Goal: Information Seeking & Learning: Learn about a topic

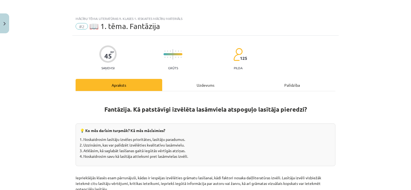
scroll to position [134, 0]
click at [2, 22] on button "Close" at bounding box center [4, 23] width 9 height 20
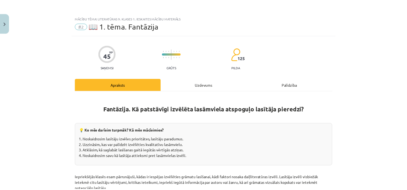
scroll to position [94, 0]
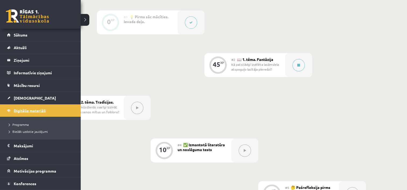
click at [24, 109] on span "Digitālie materiāli" at bounding box center [30, 110] width 32 height 5
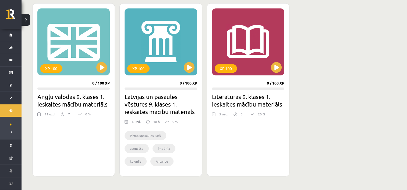
scroll to position [323, 0]
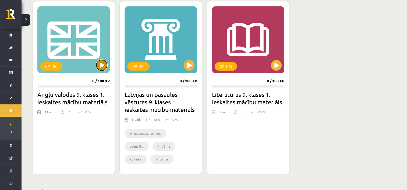
click at [103, 68] on button at bounding box center [101, 65] width 11 height 11
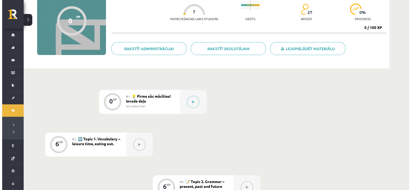
scroll to position [54, 0]
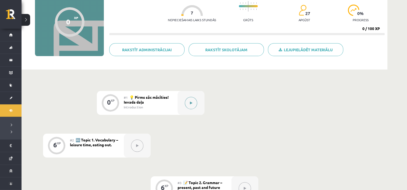
click at [190, 103] on icon at bounding box center [191, 103] width 2 height 3
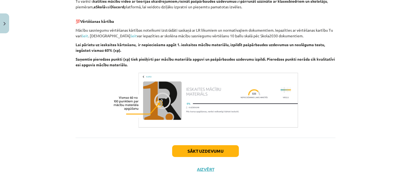
scroll to position [379, 0]
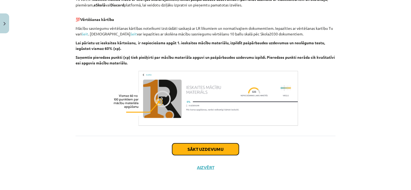
click at [214, 149] on button "Sākt uzdevumu" at bounding box center [205, 150] width 67 height 12
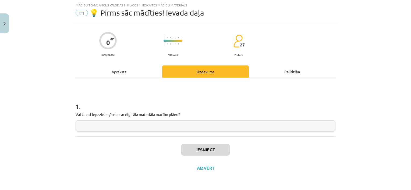
scroll to position [14, 0]
click at [160, 128] on input "text" at bounding box center [206, 125] width 260 height 11
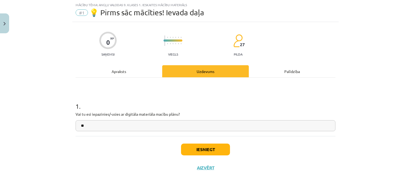
type input "**"
click at [204, 150] on button "Iesniegt" at bounding box center [205, 150] width 49 height 12
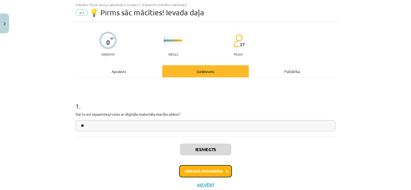
click at [213, 170] on button "Nākamā nodarbība" at bounding box center [205, 171] width 53 height 12
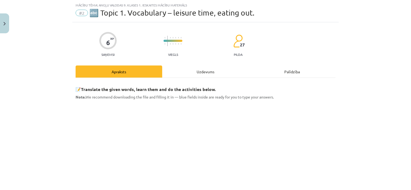
click at [198, 71] on div "Uzdevums" at bounding box center [205, 72] width 87 height 12
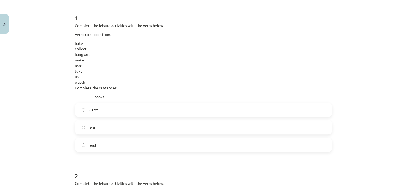
scroll to position [0, 0]
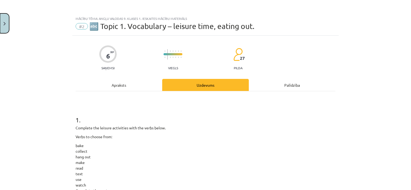
click at [2, 23] on button "Close" at bounding box center [4, 23] width 9 height 20
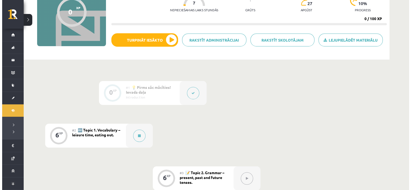
scroll to position [108, 0]
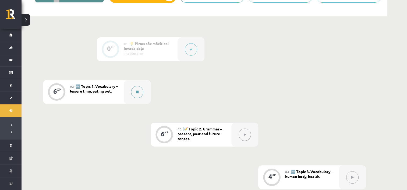
click at [136, 96] on button at bounding box center [137, 92] width 12 height 12
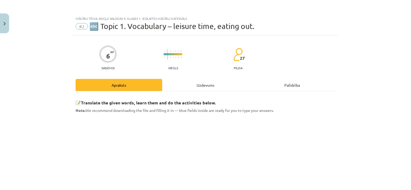
click at [196, 82] on div "Uzdevums" at bounding box center [205, 85] width 87 height 12
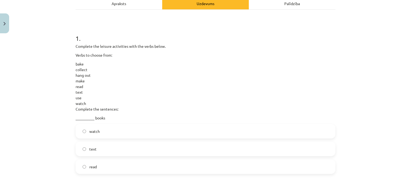
scroll to position [81, 0]
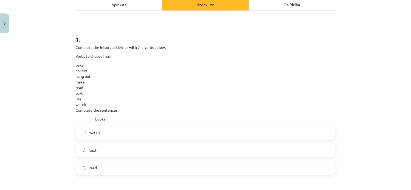
click at [103, 170] on label "read" at bounding box center [205, 167] width 259 height 13
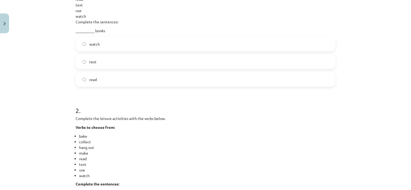
scroll to position [108, 0]
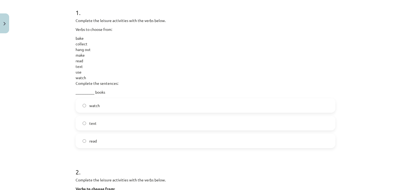
click at [95, 139] on label "read" at bounding box center [205, 140] width 259 height 13
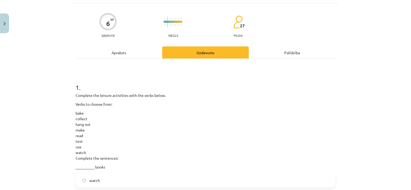
scroll to position [27, 0]
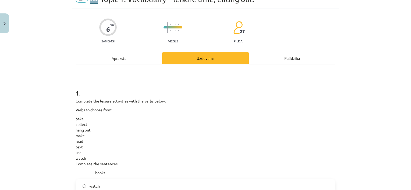
click at [109, 60] on div "Apraksts" at bounding box center [119, 58] width 87 height 12
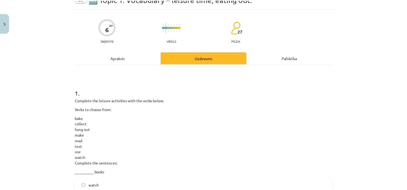
scroll to position [13, 0]
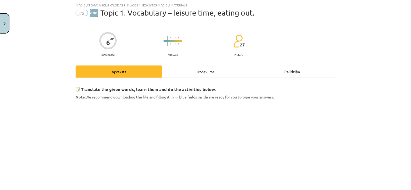
click at [4, 26] on button "Close" at bounding box center [4, 23] width 9 height 20
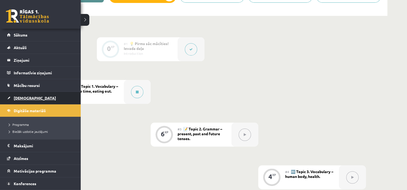
click at [25, 99] on span "[DEMOGRAPHIC_DATA]" at bounding box center [35, 98] width 42 height 5
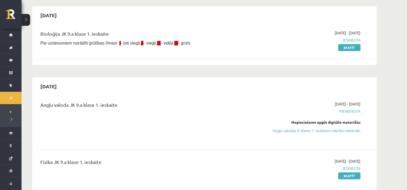
scroll to position [457, 0]
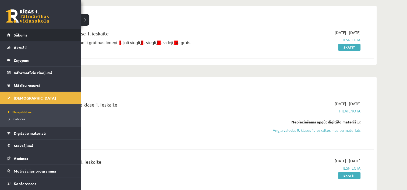
click at [23, 36] on span "Sākums" at bounding box center [21, 35] width 14 height 5
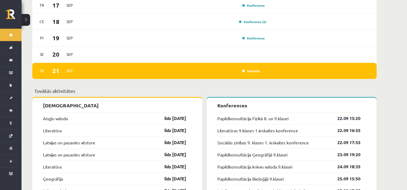
scroll to position [488, 0]
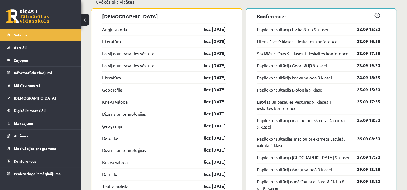
scroll to position [538, 0]
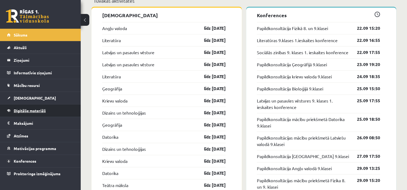
click at [31, 109] on span "Digitālie materiāli" at bounding box center [30, 110] width 32 height 5
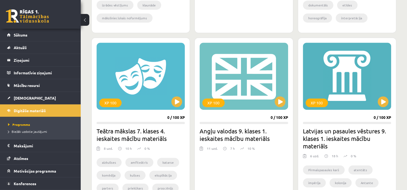
scroll to position [296, 0]
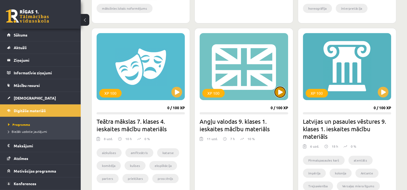
click at [278, 94] on button at bounding box center [279, 92] width 11 height 11
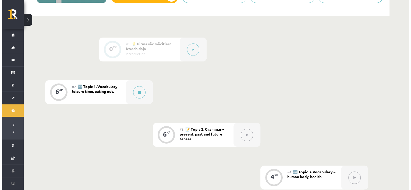
scroll to position [108, 0]
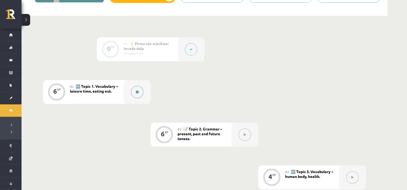
click at [140, 94] on button at bounding box center [137, 92] width 12 height 12
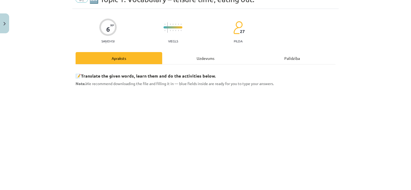
click at [203, 60] on div "Uzdevums" at bounding box center [205, 58] width 87 height 12
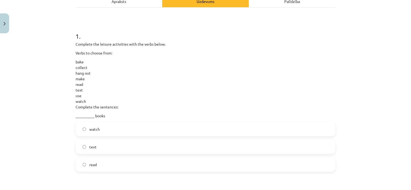
scroll to position [94, 0]
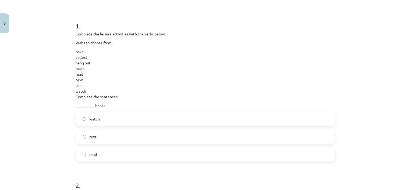
click at [91, 153] on span "read" at bounding box center [93, 155] width 8 height 6
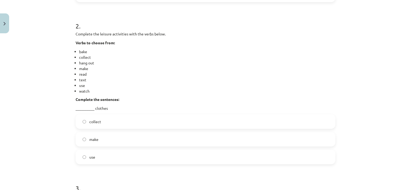
scroll to position [255, 0]
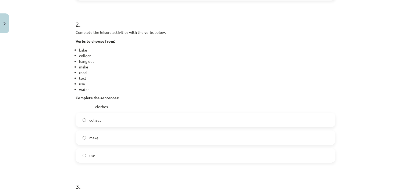
click at [95, 158] on label "use" at bounding box center [205, 155] width 259 height 13
click at [97, 138] on label "make" at bounding box center [205, 137] width 259 height 13
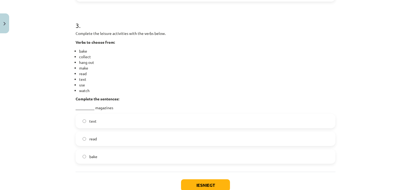
click at [108, 139] on label "read" at bounding box center [205, 138] width 259 height 13
click at [203, 184] on button "Iesniegt" at bounding box center [205, 186] width 49 height 12
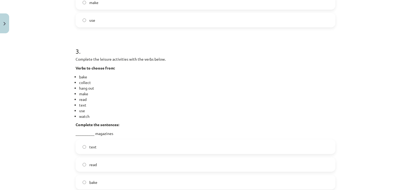
scroll to position [390, 0]
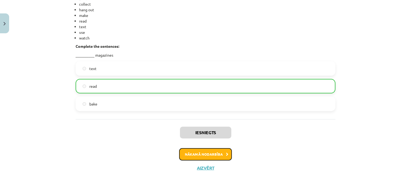
click at [212, 154] on button "Nākamā nodarbība" at bounding box center [205, 154] width 53 height 12
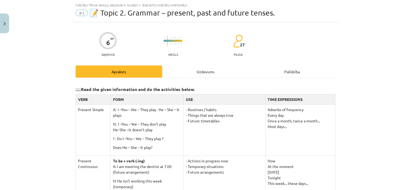
drag, startPoint x: 198, startPoint y: 68, endPoint x: 189, endPoint y: 80, distance: 14.2
click at [198, 68] on div "Uzdevums" at bounding box center [205, 72] width 87 height 12
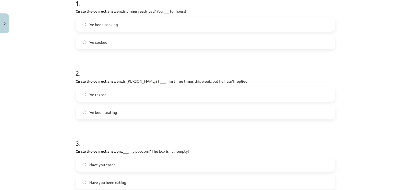
scroll to position [116, 0]
click at [118, 25] on label "’ve been cooking" at bounding box center [205, 25] width 259 height 13
click at [100, 94] on span "’ve texted" at bounding box center [97, 96] width 17 height 6
click at [116, 183] on span "Have you been eating" at bounding box center [107, 184] width 37 height 6
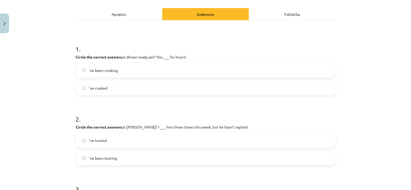
scroll to position [178, 0]
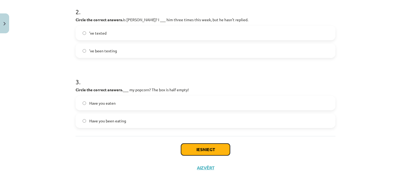
click at [206, 148] on button "Iesniegt" at bounding box center [205, 150] width 49 height 12
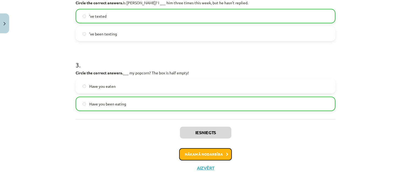
click at [213, 153] on button "Nākamā nodarbība" at bounding box center [205, 154] width 53 height 12
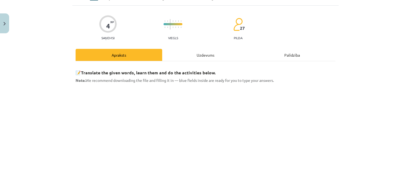
scroll to position [13, 0]
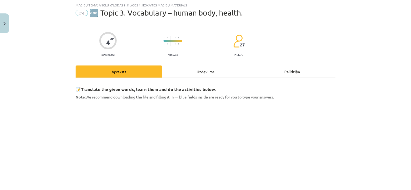
click at [199, 73] on div "Uzdevums" at bounding box center [205, 72] width 87 height 12
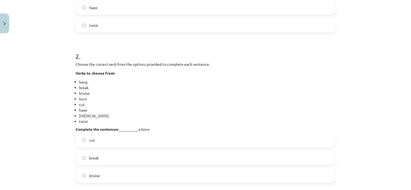
scroll to position [215, 0]
click at [107, 158] on label "break" at bounding box center [205, 156] width 259 height 13
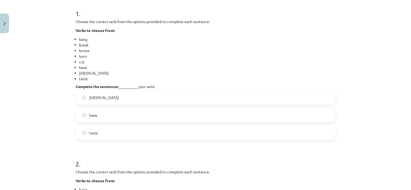
scroll to position [108, 0]
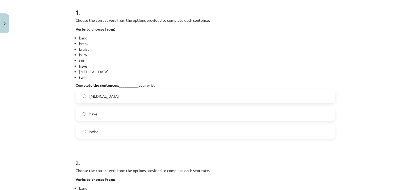
click at [96, 95] on span "sprain" at bounding box center [104, 97] width 30 height 6
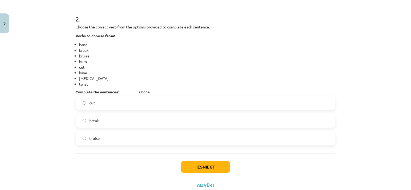
scroll to position [269, 0]
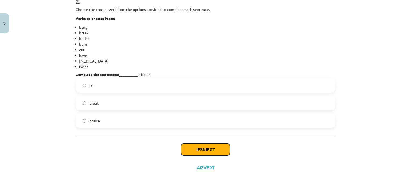
click at [197, 149] on button "Iesniegt" at bounding box center [205, 150] width 49 height 12
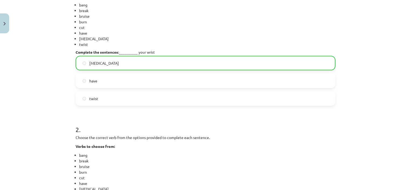
scroll to position [286, 0]
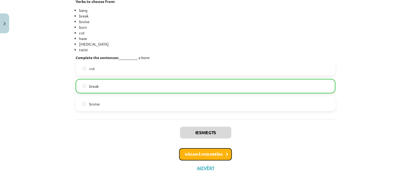
click at [209, 155] on button "Nākamā nodarbība" at bounding box center [205, 154] width 53 height 12
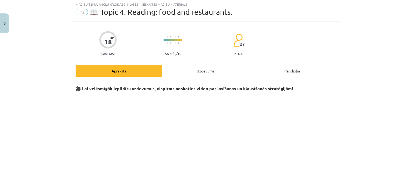
scroll to position [13, 0]
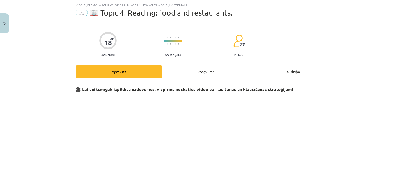
click at [204, 71] on div "Uzdevums" at bounding box center [205, 72] width 87 height 12
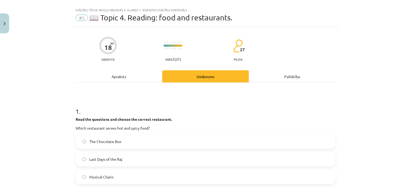
scroll to position [0, 0]
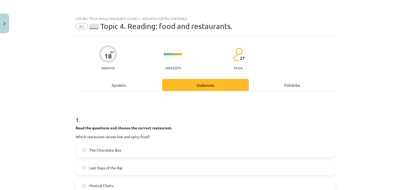
click at [117, 84] on div "Apraksts" at bounding box center [119, 85] width 87 height 12
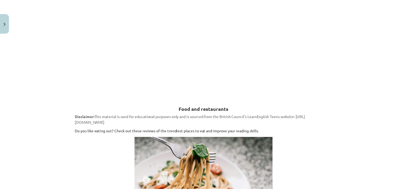
scroll to position [180, 0]
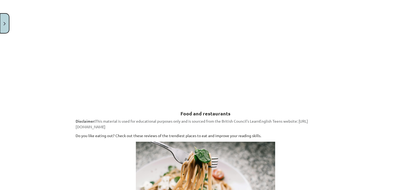
click at [5, 19] on button "Close" at bounding box center [4, 23] width 9 height 20
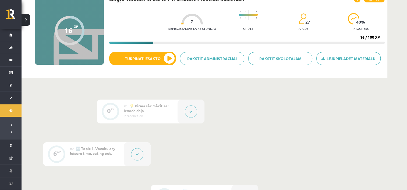
scroll to position [54, 0]
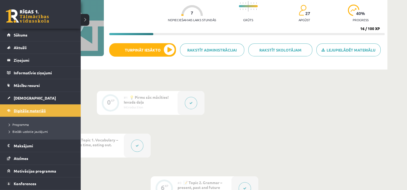
click at [29, 112] on span "Digitālie materiāli" at bounding box center [30, 110] width 32 height 5
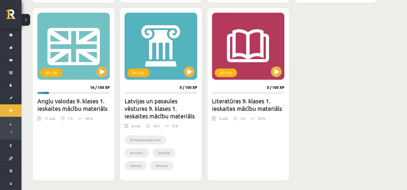
scroll to position [323, 0]
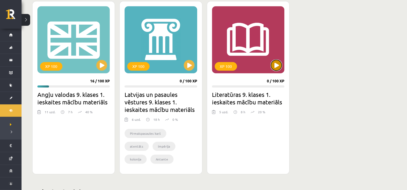
click at [277, 67] on button at bounding box center [276, 65] width 11 height 11
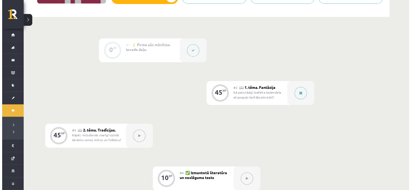
scroll to position [108, 0]
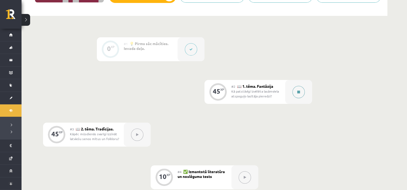
click at [298, 92] on icon at bounding box center [298, 92] width 3 height 3
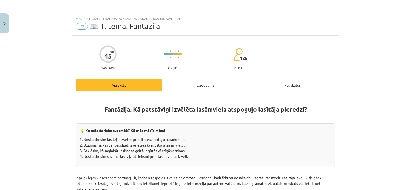
click at [203, 84] on div "Uzdevums" at bounding box center [205, 85] width 87 height 12
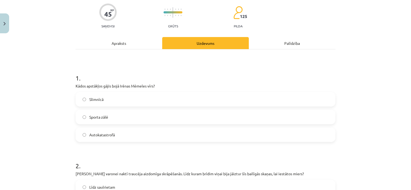
scroll to position [40, 0]
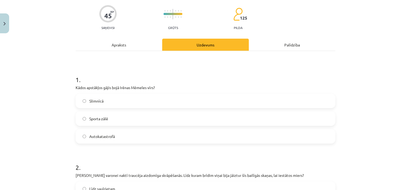
click at [116, 41] on div "Apraksts" at bounding box center [119, 45] width 87 height 12
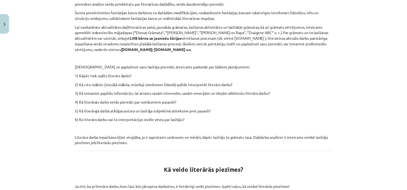
scroll to position [202, 0]
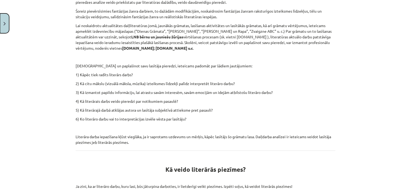
click at [1, 20] on button "Close" at bounding box center [4, 23] width 9 height 20
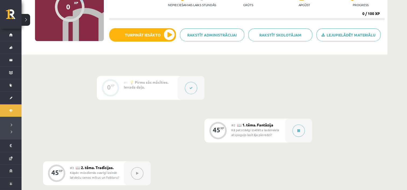
scroll to position [0, 0]
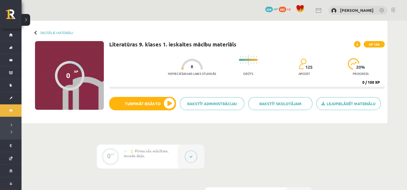
click at [25, 22] on button at bounding box center [26, 20] width 9 height 12
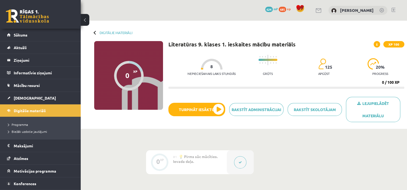
click at [95, 32] on div at bounding box center [96, 33] width 4 height 4
click at [24, 115] on link "Digitālie materiāli" at bounding box center [40, 111] width 67 height 12
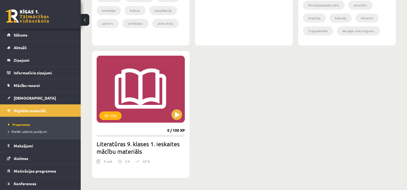
scroll to position [457, 0]
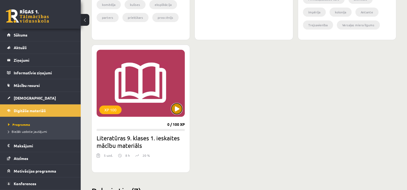
click at [176, 109] on button at bounding box center [176, 108] width 11 height 11
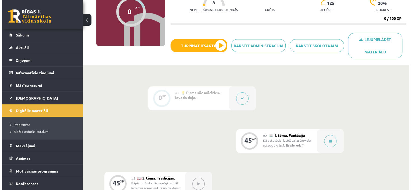
scroll to position [81, 0]
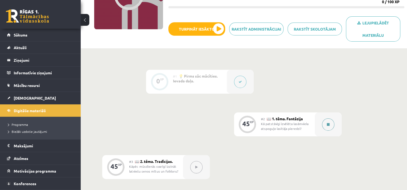
click at [328, 125] on icon at bounding box center [328, 124] width 3 height 3
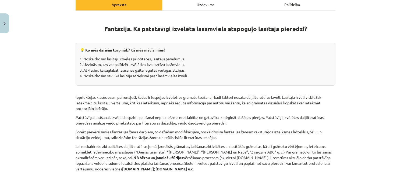
scroll to position [0, 0]
drag, startPoint x: 72, startPoint y: 96, endPoint x: 80, endPoint y: 97, distance: 7.3
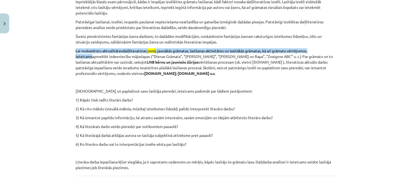
scroll to position [188, 0]
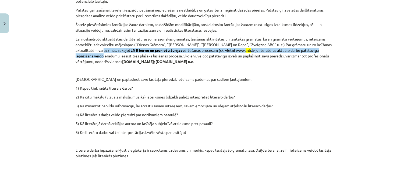
click at [232, 49] on msreadoutspan "vērtēšanas procesam (sk. vietni www. lnb .lv ), literatūras aktuālo darbu patst…" at bounding box center [197, 53] width 243 height 10
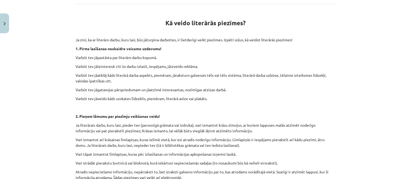
scroll to position [349, 0]
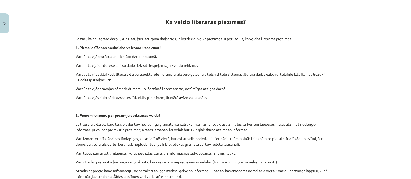
drag, startPoint x: 75, startPoint y: 37, endPoint x: 79, endPoint y: 37, distance: 3.5
click at [79, 37] on p "Ja zini, ka ar literāro darbu, kuru lasi, būs jāturpina darboties, ir lietderīg…" at bounding box center [206, 39] width 260 height 6
click at [76, 36] on p "Ja zini, ka ar literāro darbu, kuru lasi, būs jāturpina darboties, ir lietderīg…" at bounding box center [206, 39] width 260 height 6
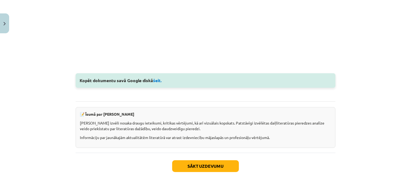
scroll to position [727, 0]
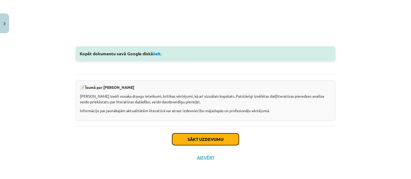
click at [208, 138] on button "Sākt uzdevumu" at bounding box center [205, 140] width 67 height 12
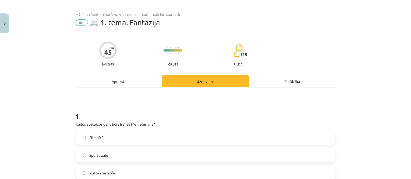
scroll to position [0, 0]
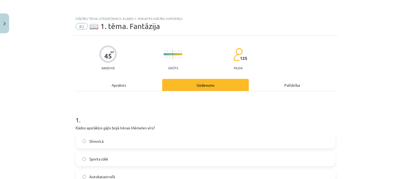
click at [115, 83] on div "Apraksts" at bounding box center [119, 85] width 87 height 12
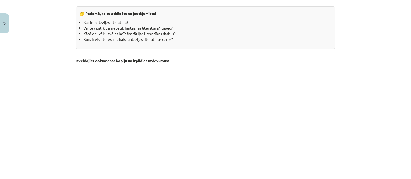
scroll to position [552, 0]
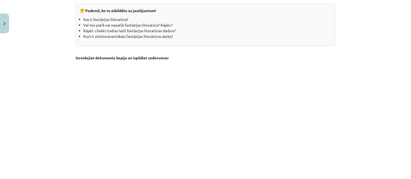
click at [147, 43] on div "🤔 Padomā, ko tu atbildētu uz jautājumiem! Kas ir fantāzijas literatūra? Vai tev…" at bounding box center [206, 24] width 260 height 43
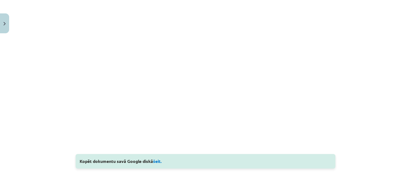
scroll to position [645, 0]
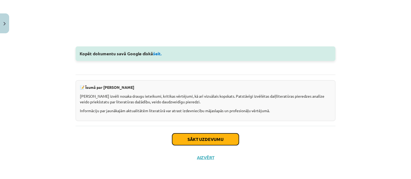
click at [219, 137] on button "Sākt uzdevumu" at bounding box center [205, 140] width 67 height 12
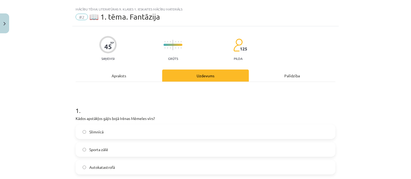
scroll to position [0, 0]
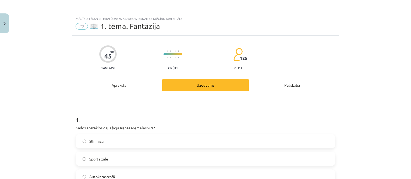
click at [120, 86] on div "Apraksts" at bounding box center [119, 85] width 87 height 12
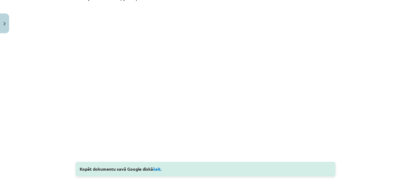
scroll to position [632, 0]
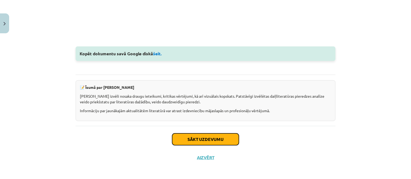
click at [218, 139] on button "Sākt uzdevumu" at bounding box center [205, 140] width 67 height 12
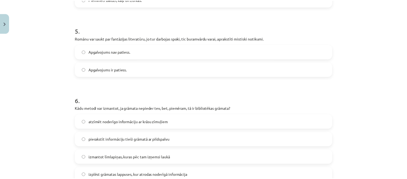
scroll to position [430, 0]
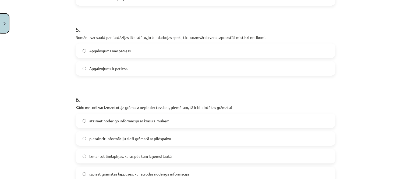
click at [0, 29] on button "Close" at bounding box center [4, 23] width 9 height 20
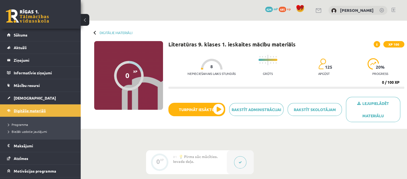
click at [22, 110] on span "Digitālie materiāli" at bounding box center [30, 110] width 32 height 5
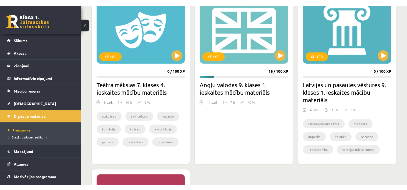
scroll to position [323, 0]
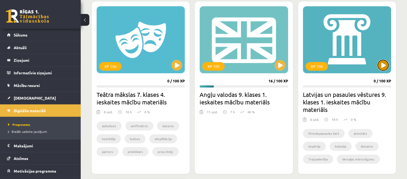
click at [382, 67] on button at bounding box center [382, 65] width 11 height 11
